Goal: Transaction & Acquisition: Purchase product/service

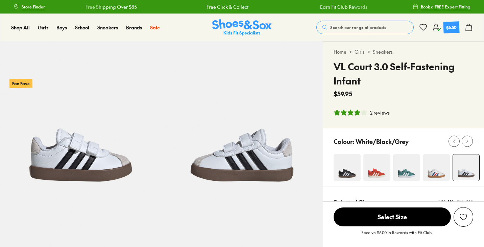
select select "*"
click at [369, 27] on span "Search our range of products" at bounding box center [358, 27] width 56 height 6
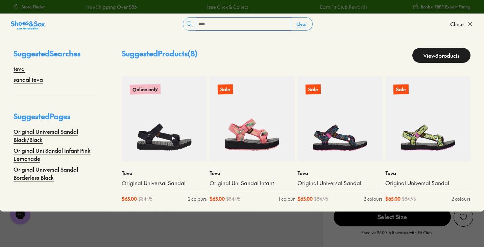
scroll to position [1, 0]
type input "****"
click at [434, 54] on link "View 8 products" at bounding box center [442, 55] width 58 height 15
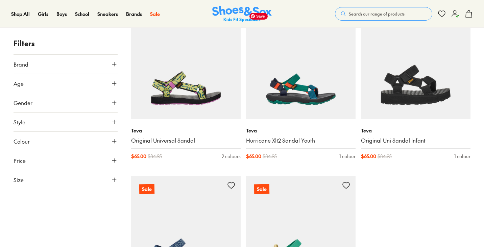
scroll to position [271, 0]
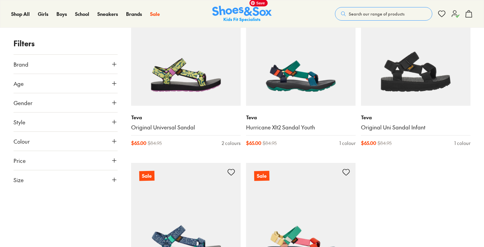
click at [303, 90] on img at bounding box center [301, 51] width 110 height 110
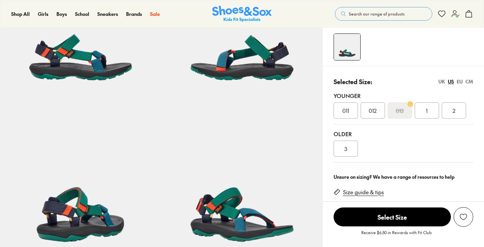
click at [366, 113] on div "012" at bounding box center [373, 110] width 24 height 16
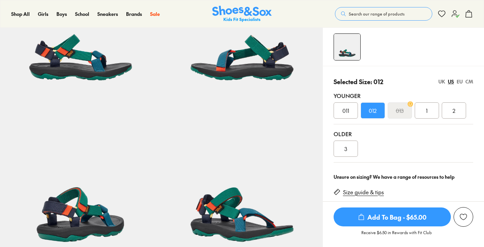
select select "*"
click at [342, 152] on div "3" at bounding box center [346, 149] width 24 height 16
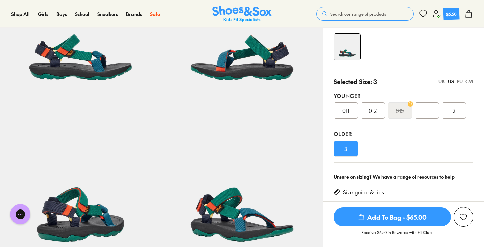
click at [364, 108] on div "012" at bounding box center [373, 110] width 24 height 16
click at [391, 216] on span "Add To Bag - $65.00" at bounding box center [392, 217] width 117 height 19
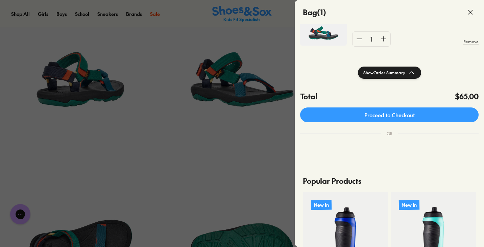
scroll to position [101, 0]
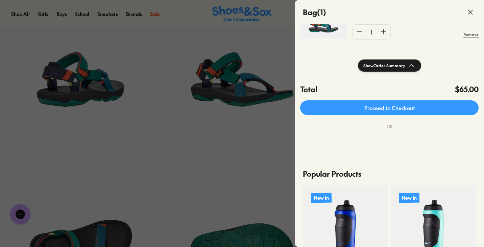
click at [302, 143] on shop-pay-wallet-button at bounding box center [300, 138] width 1 height 7
